Goal: Task Accomplishment & Management: Complete application form

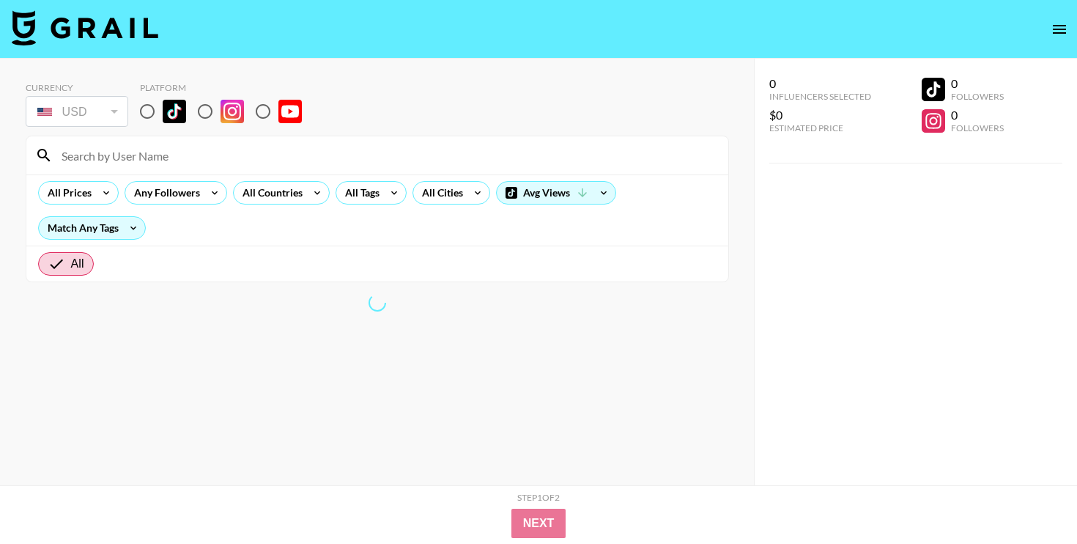
click at [1063, 27] on icon "open drawer" at bounding box center [1060, 30] width 18 height 18
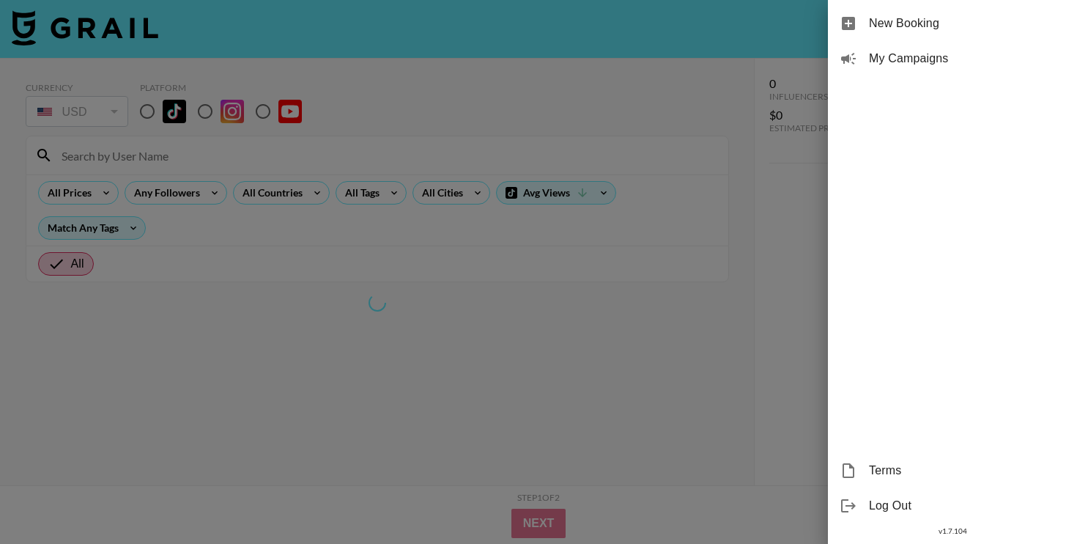
click at [934, 45] on div "My Campaigns" at bounding box center [952, 58] width 249 height 35
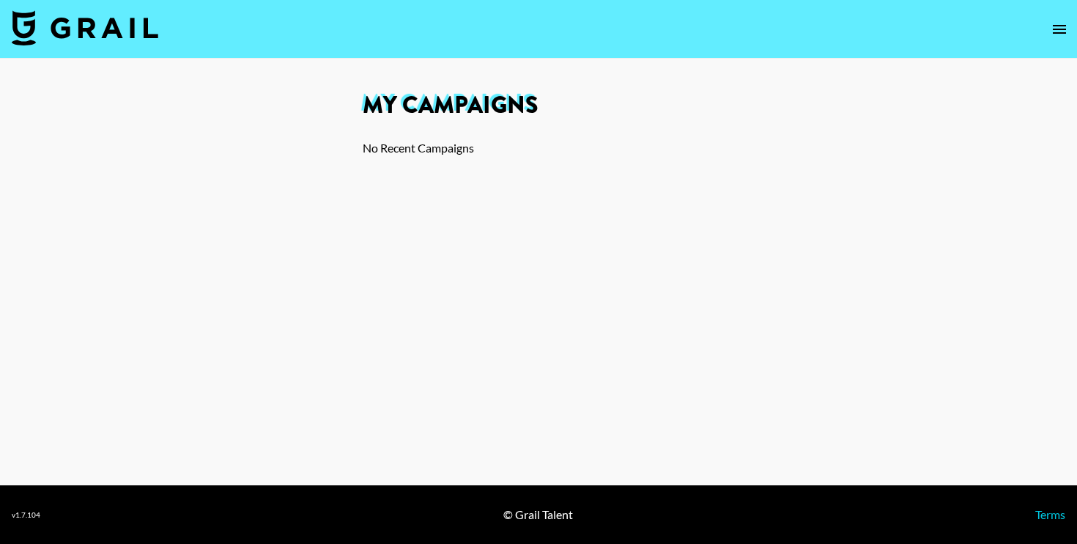
click at [1050, 32] on button "open drawer" at bounding box center [1059, 29] width 29 height 29
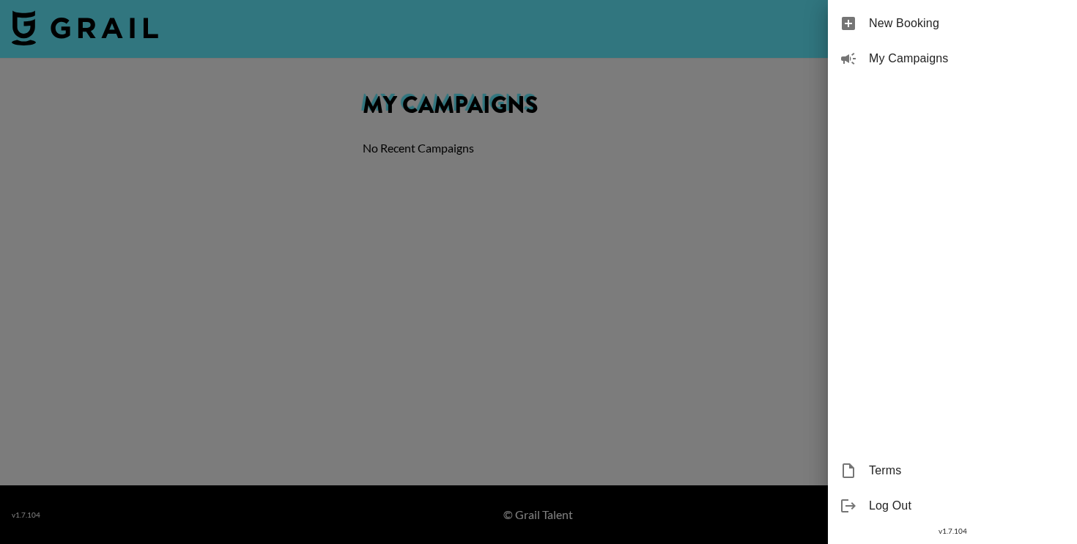
click at [914, 30] on span "New Booking" at bounding box center [967, 24] width 196 height 18
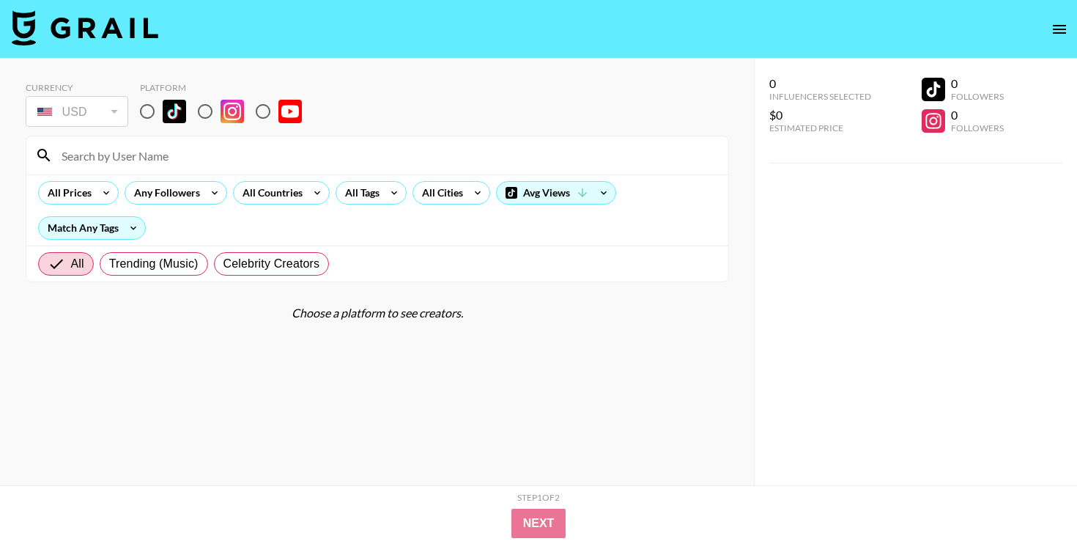
click at [866, 16] on nav at bounding box center [538, 29] width 1077 height 59
click at [139, 226] on icon at bounding box center [133, 228] width 23 height 22
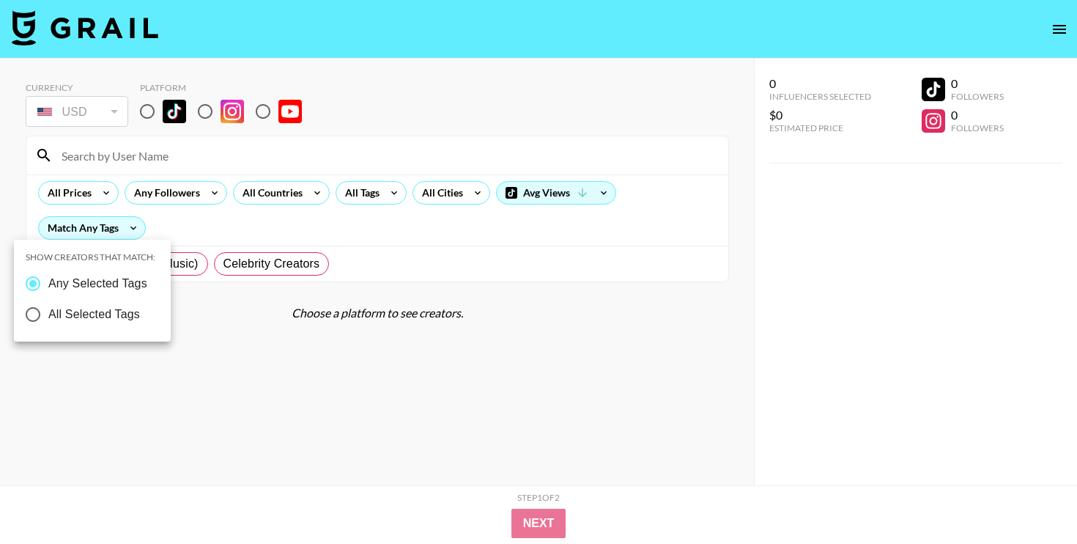
click at [139, 226] on div at bounding box center [538, 272] width 1077 height 544
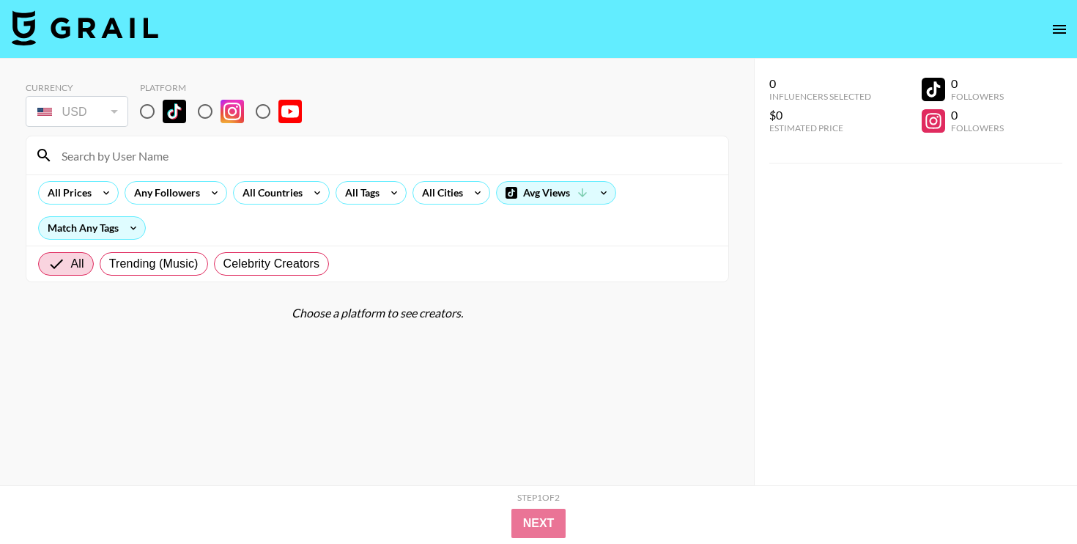
click at [188, 225] on div "All Prices Any Followers All Countries All Tags All Cities Avg Views Match Any …" at bounding box center [377, 209] width 702 height 71
click at [173, 259] on span "Trending (Music)" at bounding box center [153, 264] width 89 height 18
click at [109, 264] on input "Trending (Music)" at bounding box center [109, 264] width 0 height 0
radio input "true"
click at [159, 109] on input "radio" at bounding box center [147, 111] width 31 height 31
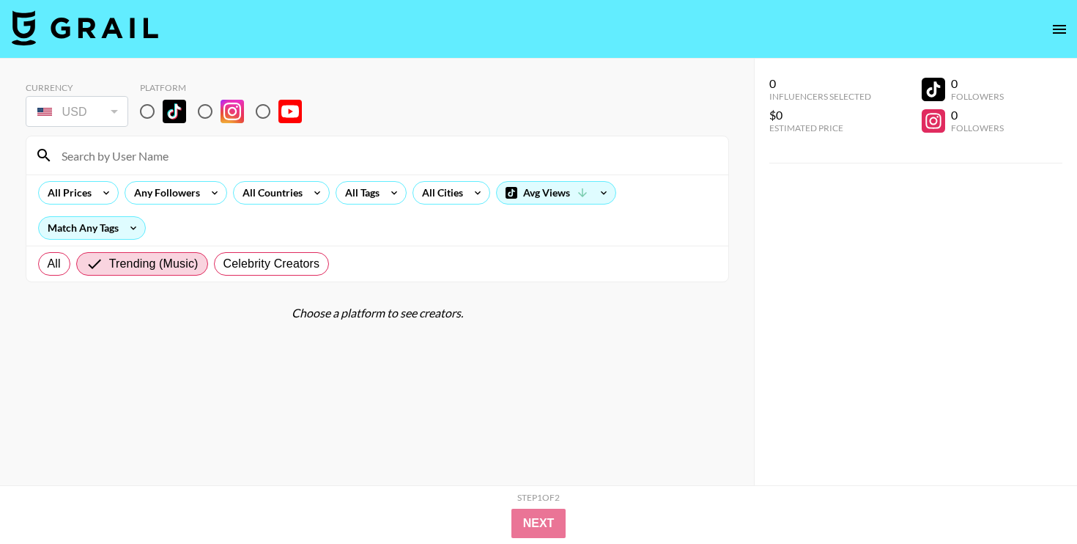
radio input "true"
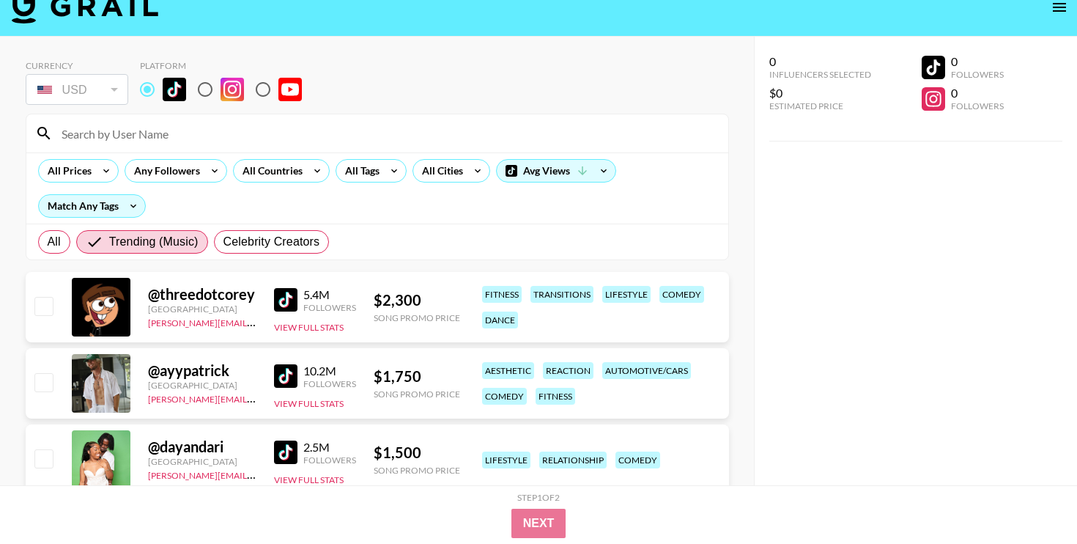
scroll to position [26, 0]
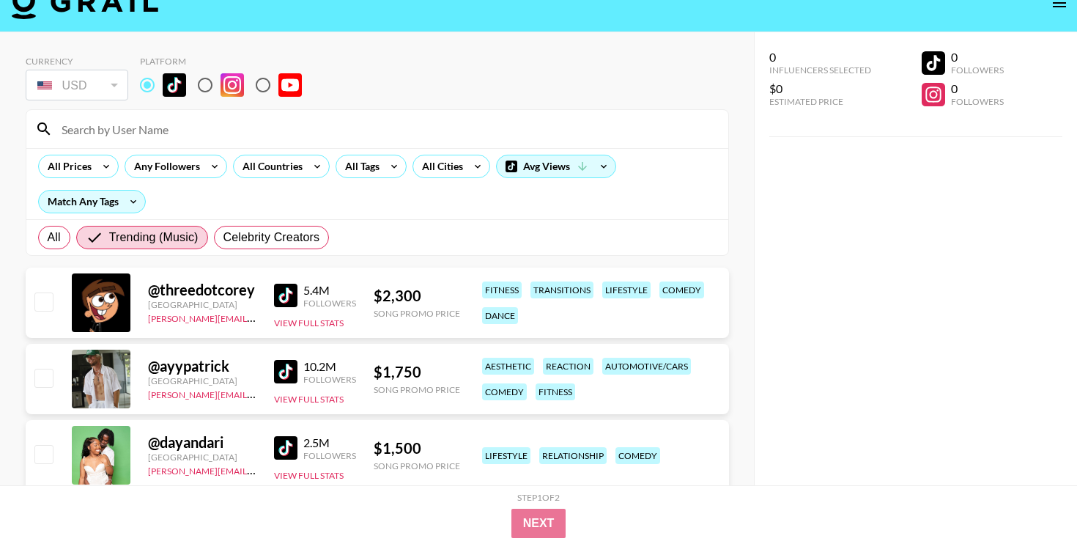
click at [185, 131] on input at bounding box center [386, 128] width 667 height 23
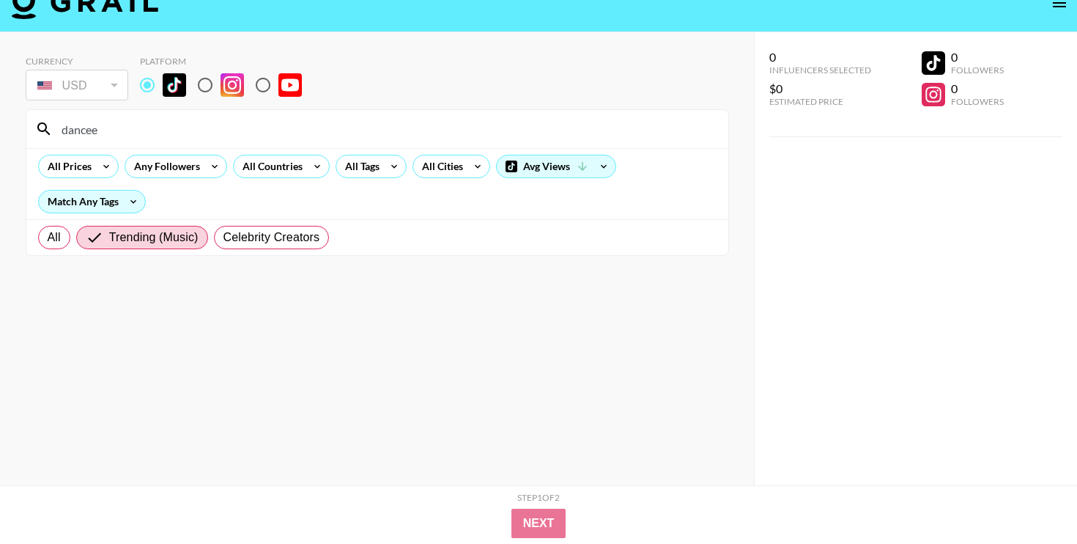
type input "dance"
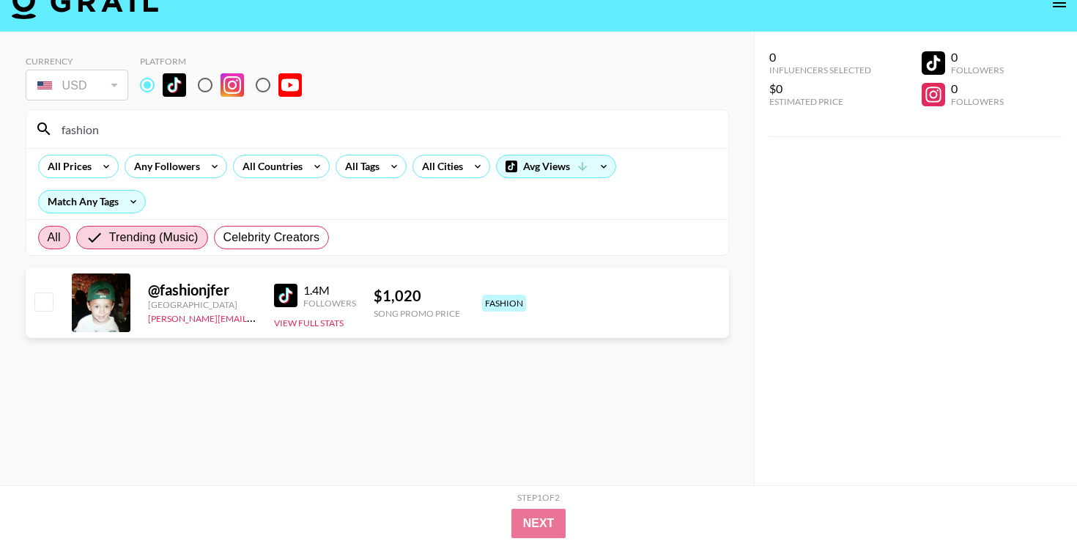
type input "fashion"
click at [50, 233] on span "All" at bounding box center [54, 238] width 13 height 18
click at [48, 237] on input "All" at bounding box center [48, 237] width 0 height 0
radio input "true"
click at [106, 127] on input "fashion" at bounding box center [386, 128] width 667 height 23
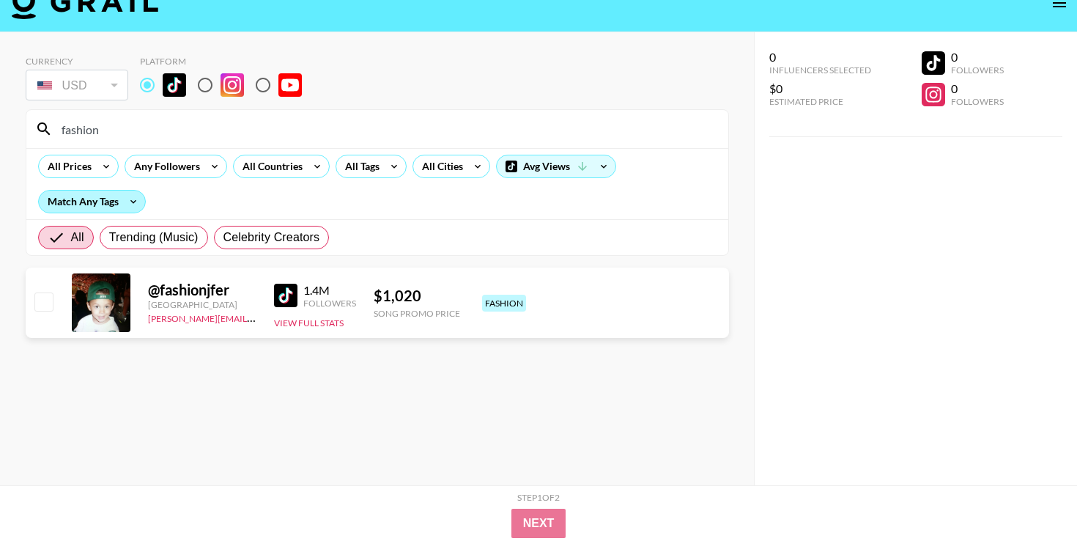
click at [91, 205] on div "Match Any Tags" at bounding box center [92, 202] width 106 height 22
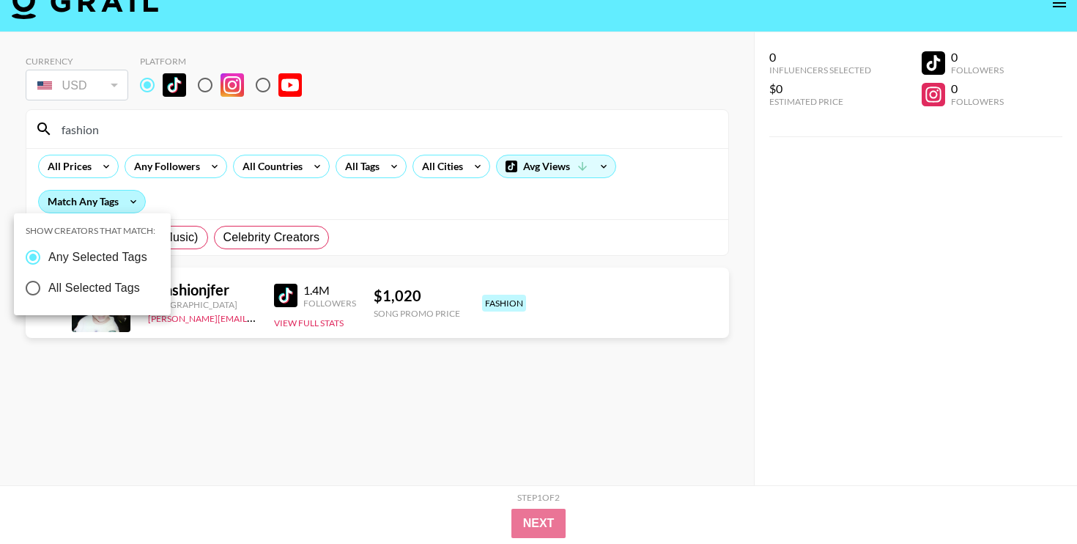
click at [91, 205] on div at bounding box center [538, 272] width 1077 height 544
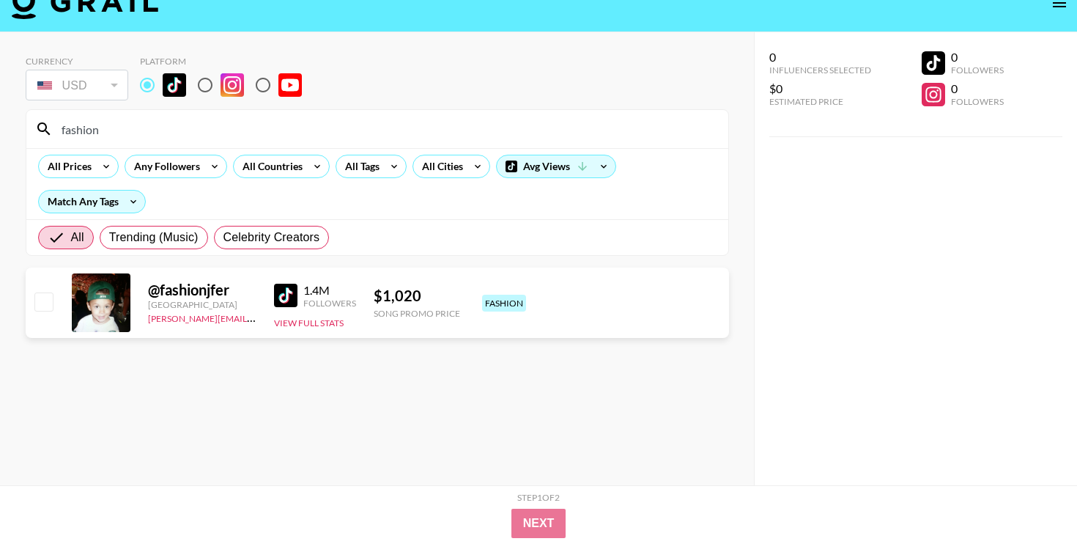
click at [109, 138] on input "fashion" at bounding box center [386, 128] width 667 height 23
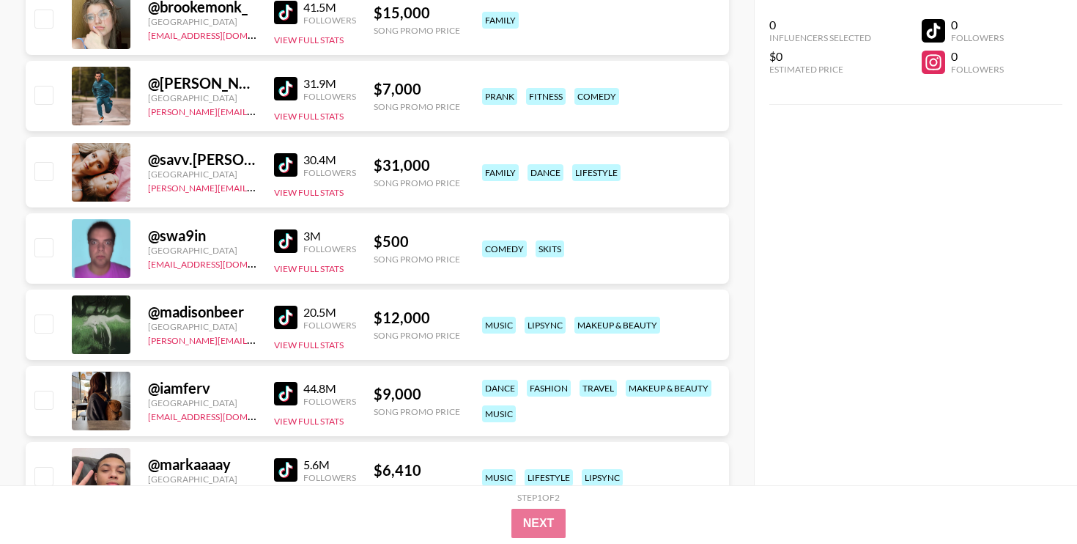
scroll to position [0, 0]
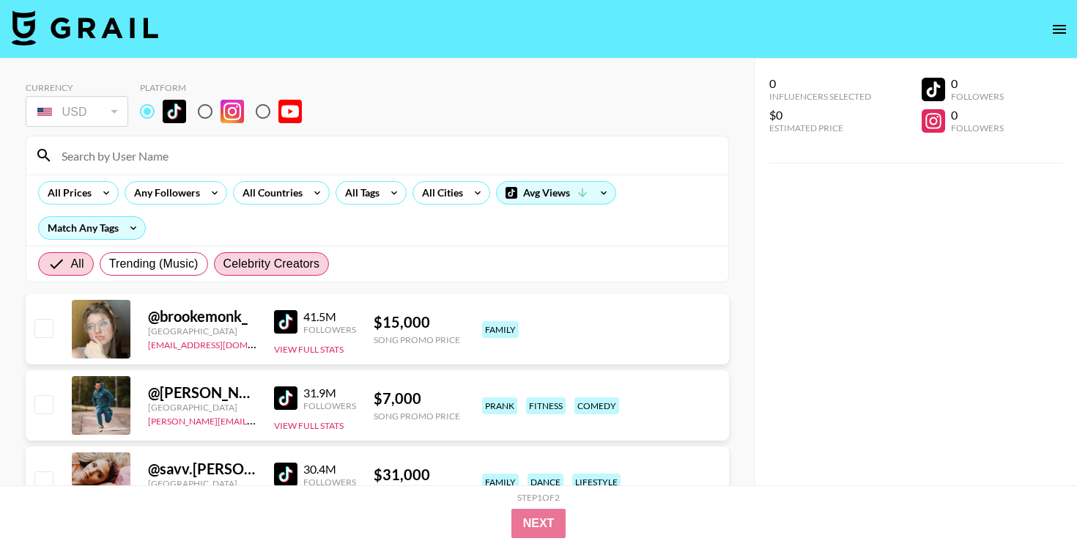
click at [280, 266] on span "Celebrity Creators" at bounding box center [272, 264] width 97 height 18
click at [224, 264] on input "Celebrity Creators" at bounding box center [224, 264] width 0 height 0
radio input "true"
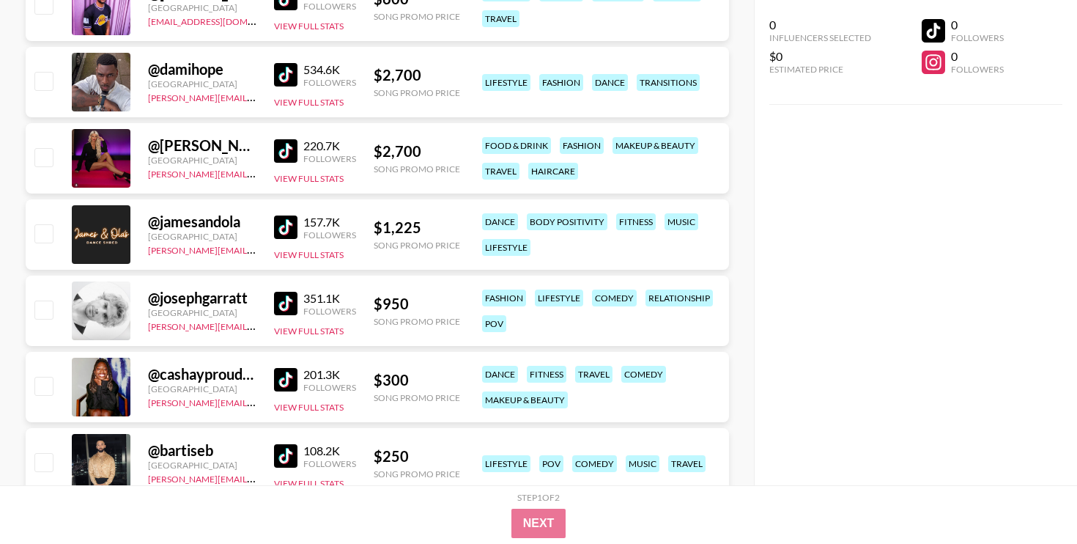
scroll to position [3067, 0]
